Goal: Task Accomplishment & Management: Check status

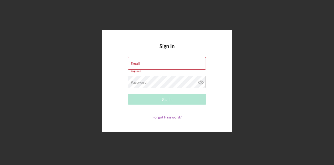
type input "[EMAIL_ADDRESS][DOMAIN_NAME]"
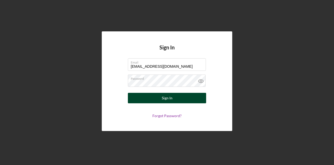
click at [182, 95] on button "Sign In" at bounding box center [167, 98] width 78 height 10
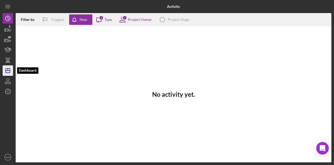
click at [8, 71] on icon "Icon/Dashboard" at bounding box center [7, 70] width 13 height 13
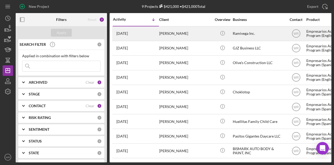
click at [157, 27] on div "[DATE] [PERSON_NAME]" at bounding box center [136, 34] width 46 height 14
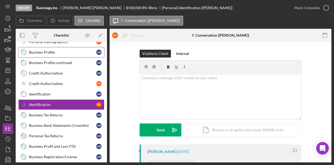
scroll to position [83, 0]
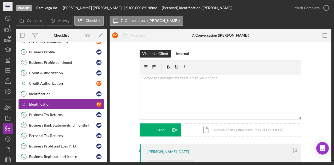
click at [8, 8] on icon "Icon/Menu" at bounding box center [8, 7] width 12 height 12
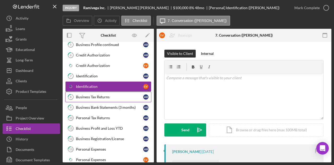
scroll to position [109, 0]
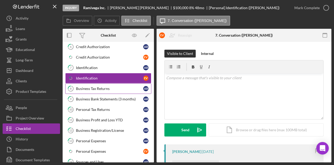
click at [103, 86] on div "Business Tax Returns" at bounding box center [109, 88] width 67 height 4
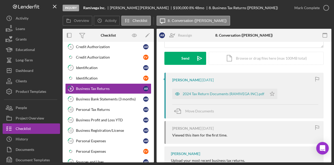
scroll to position [78, 0]
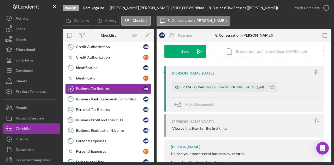
click at [226, 87] on div "2024 Tax Return Documents (RAMIVEGA INC).pdf" at bounding box center [224, 87] width 82 height 4
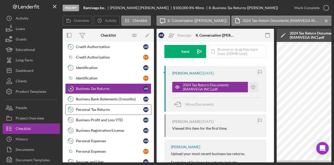
click at [108, 104] on link "10 Personal Tax Returns A R" at bounding box center [108, 109] width 86 height 10
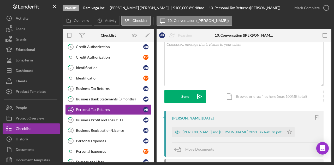
scroll to position [78, 0]
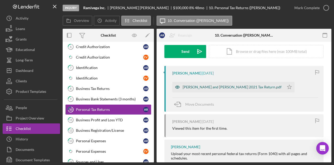
click at [208, 82] on div "[PERSON_NAME] and [PERSON_NAME] 2021 Tax Return.pdf" at bounding box center [228, 87] width 112 height 10
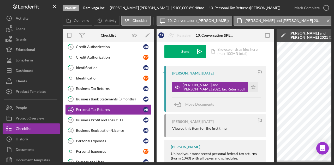
scroll to position [0, 102]
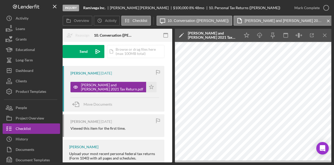
click at [118, 105] on div "Move Documents" at bounding box center [115, 104] width 89 height 14
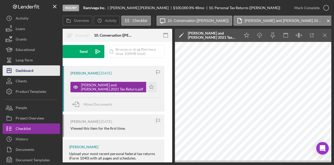
click at [30, 69] on div "Dashboard" at bounding box center [25, 71] width 18 height 12
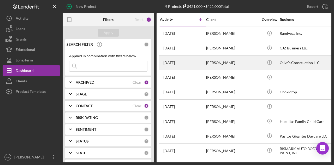
click at [185, 56] on div "[DATE] [PERSON_NAME]" at bounding box center [183, 63] width 46 height 14
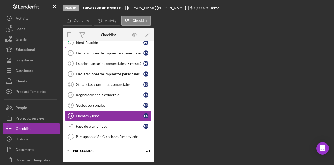
scroll to position [85, 0]
